Goal: Task Accomplishment & Management: Manage account settings

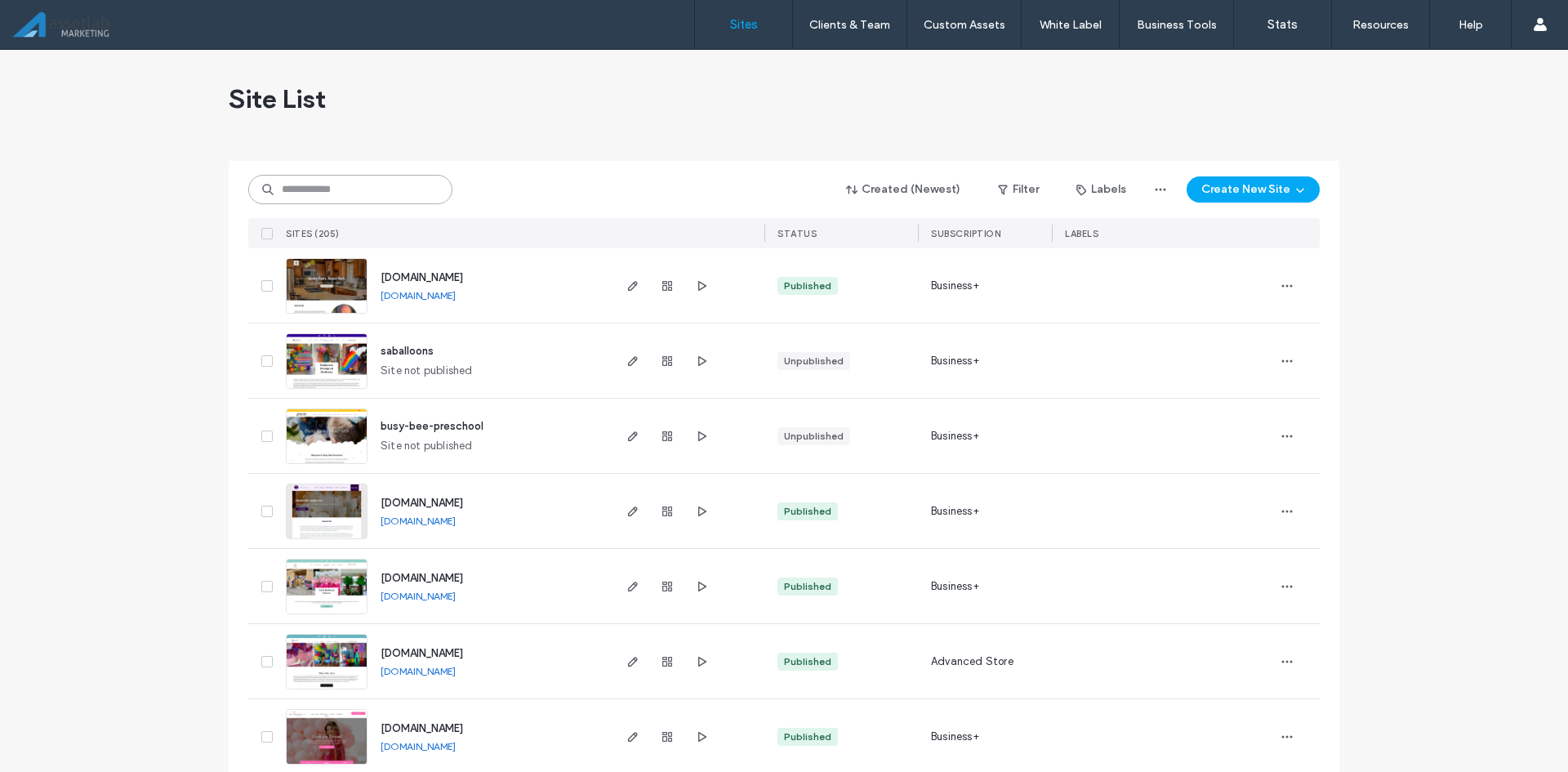
click at [374, 187] on input at bounding box center [350, 189] width 205 height 29
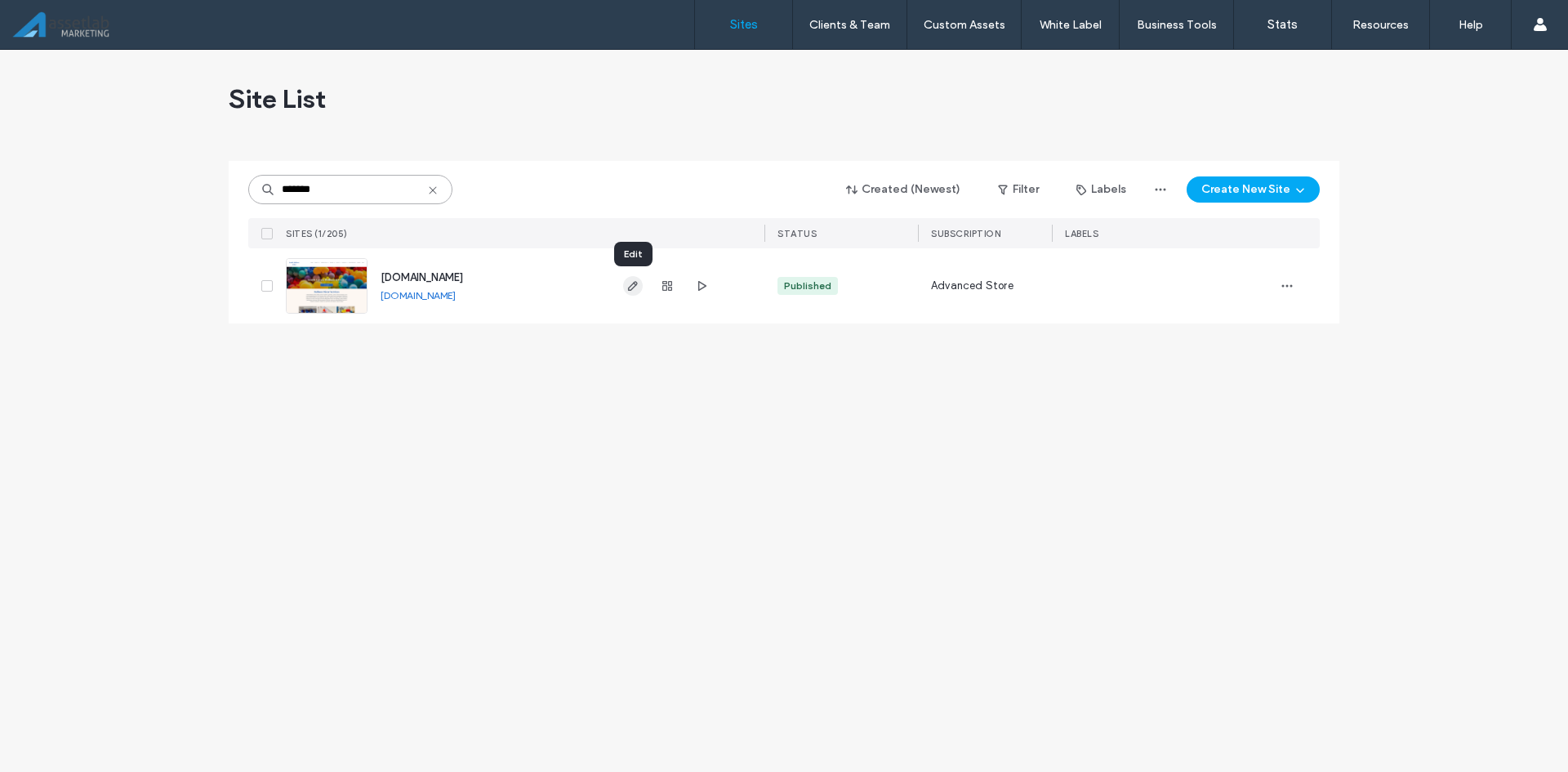
type input "*******"
click at [632, 291] on use "button" at bounding box center [633, 287] width 10 height 10
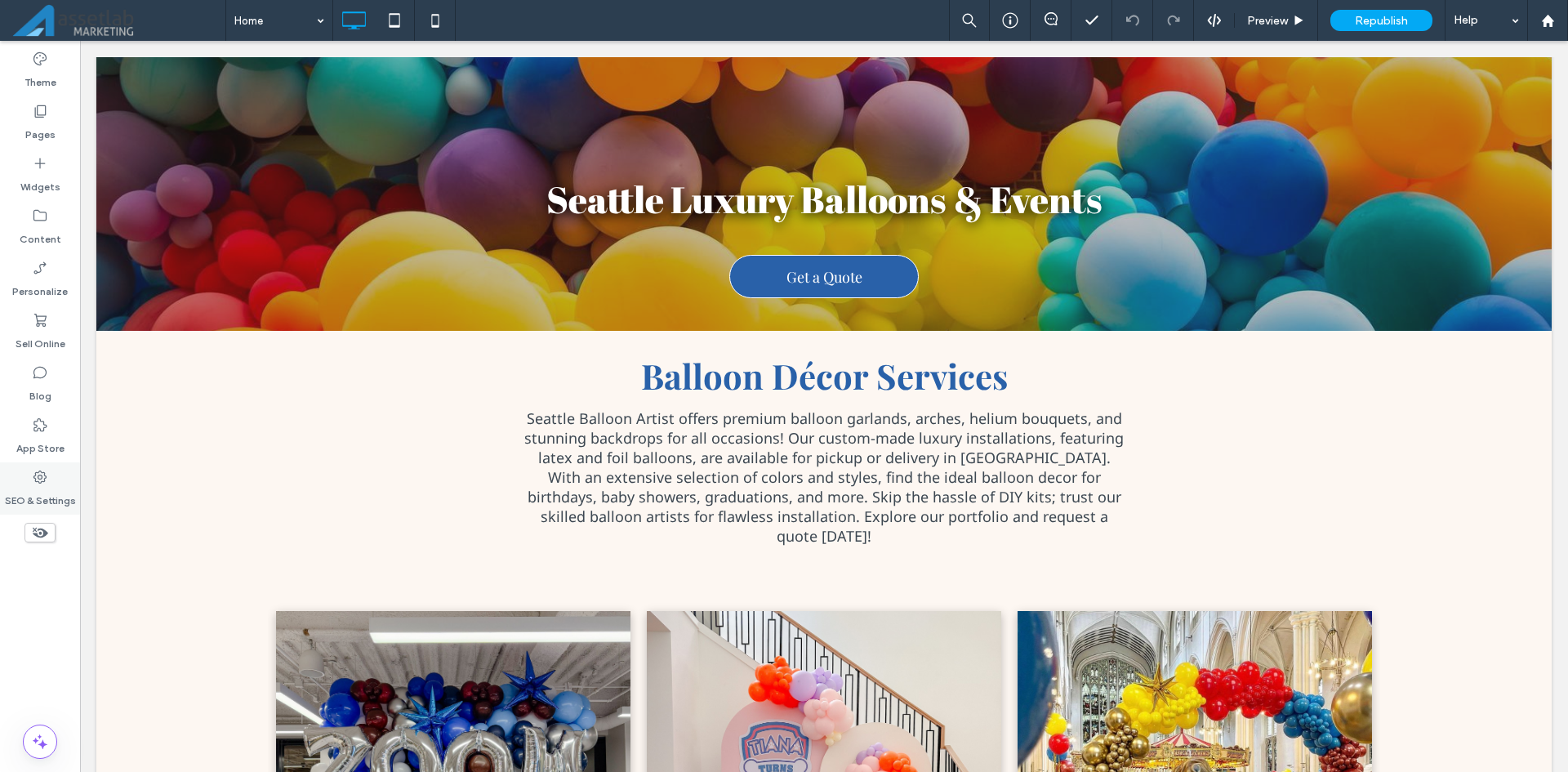
click at [52, 491] on label "SEO & Settings" at bounding box center [40, 496] width 71 height 23
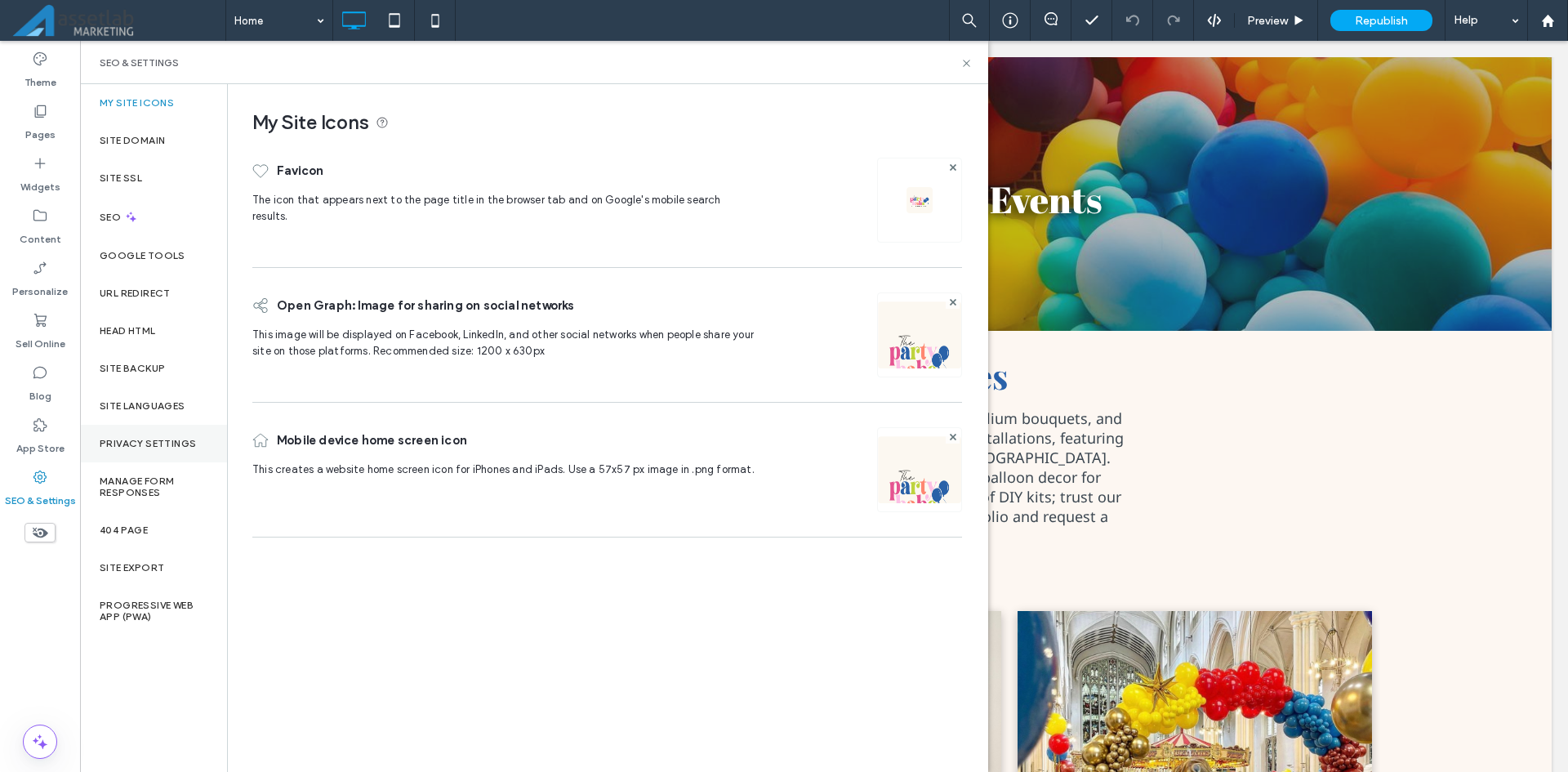
click at [180, 439] on label "Privacy Settings" at bounding box center [148, 443] width 97 height 11
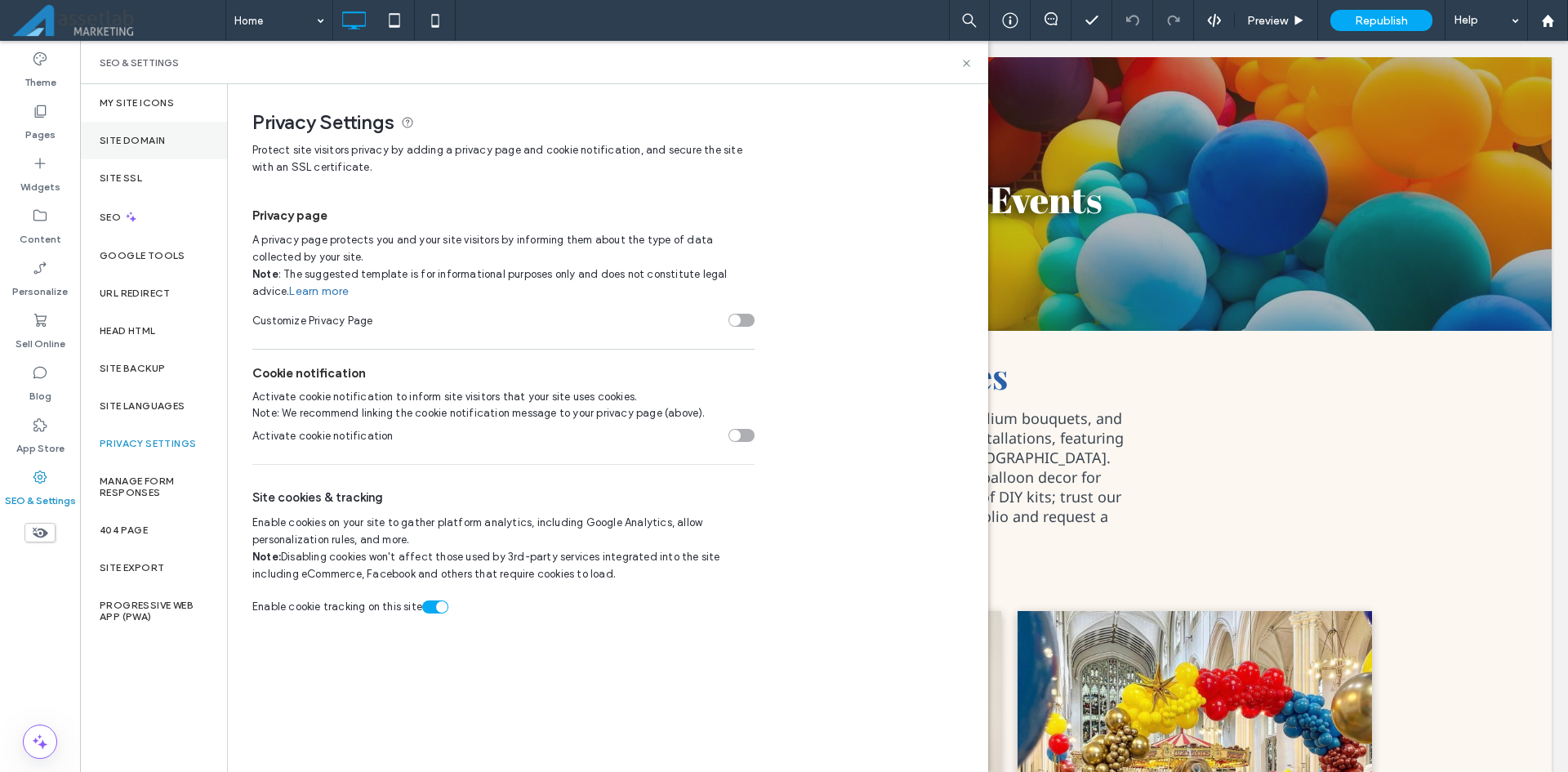
click at [142, 135] on label "Site Domain" at bounding box center [132, 140] width 65 height 11
